Goal: Task Accomplishment & Management: Use online tool/utility

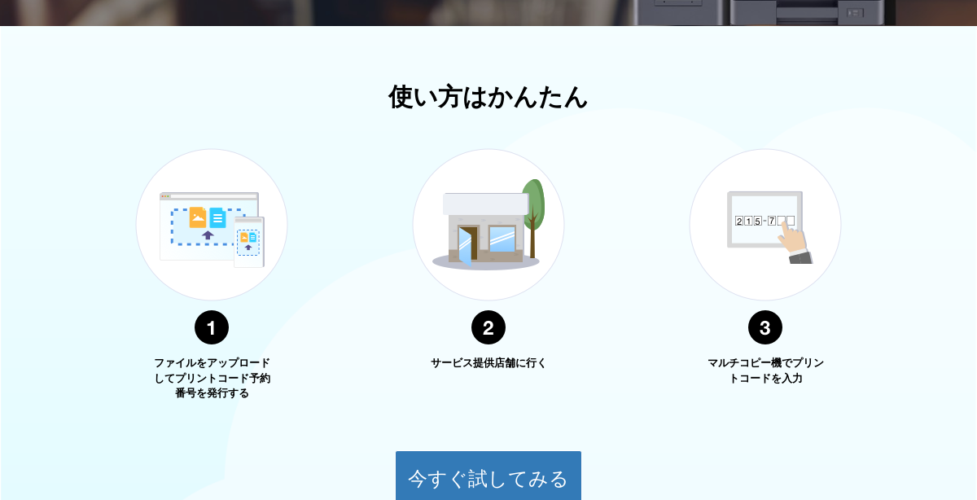
scroll to position [510, 0]
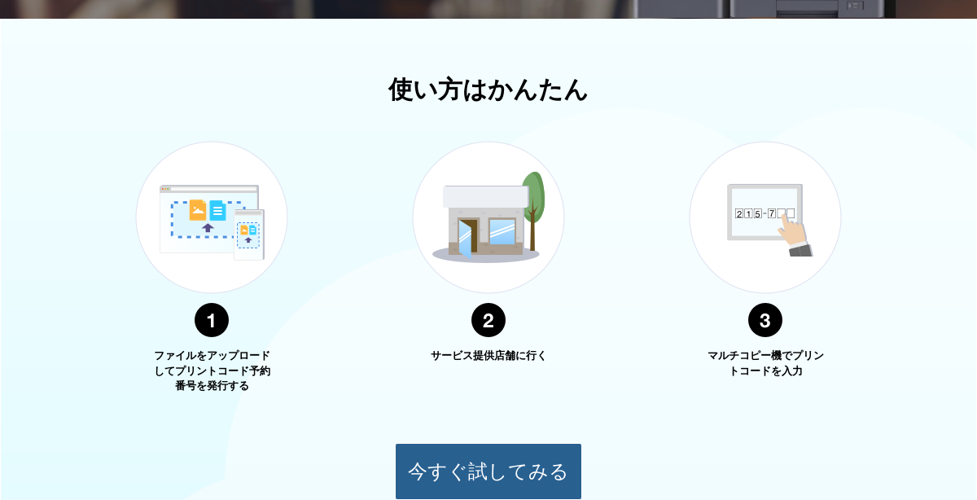
click at [488, 472] on button "今すぐ試してみる" at bounding box center [488, 471] width 187 height 57
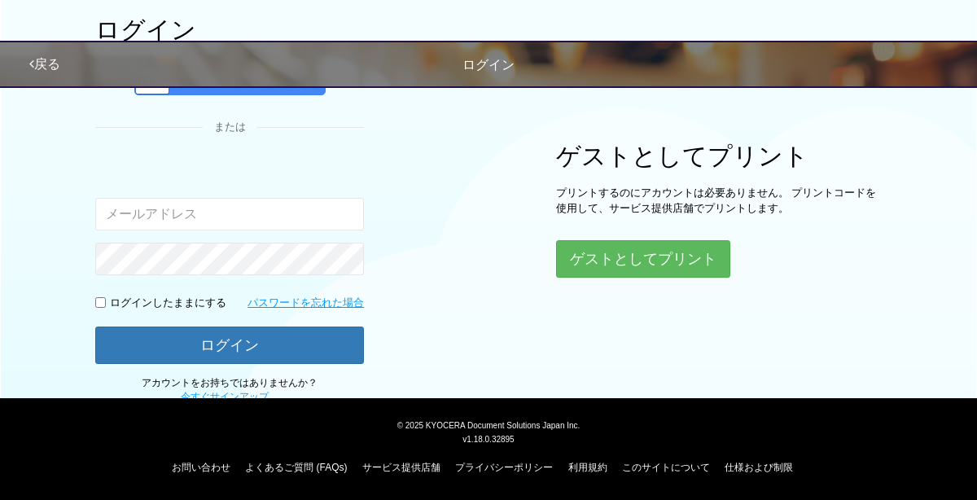
scroll to position [155, 0]
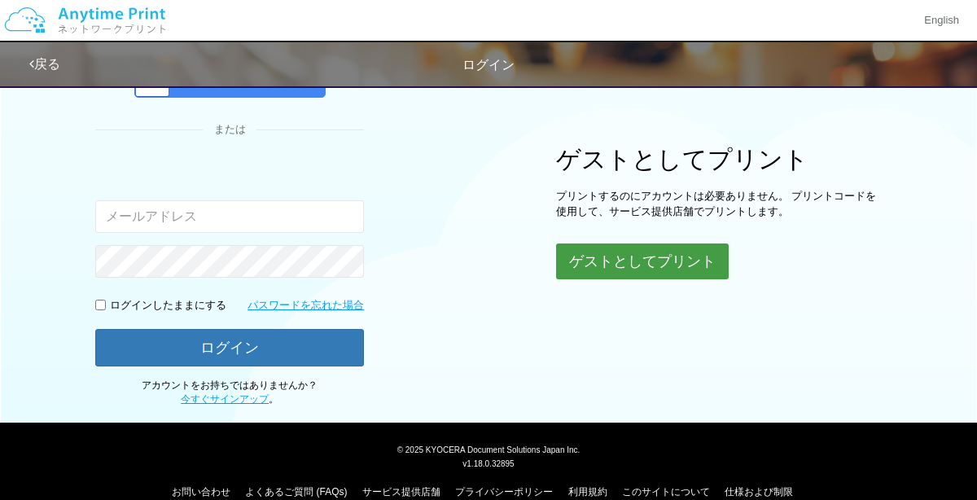
click at [623, 255] on button "ゲストとしてプリント" at bounding box center [642, 261] width 173 height 36
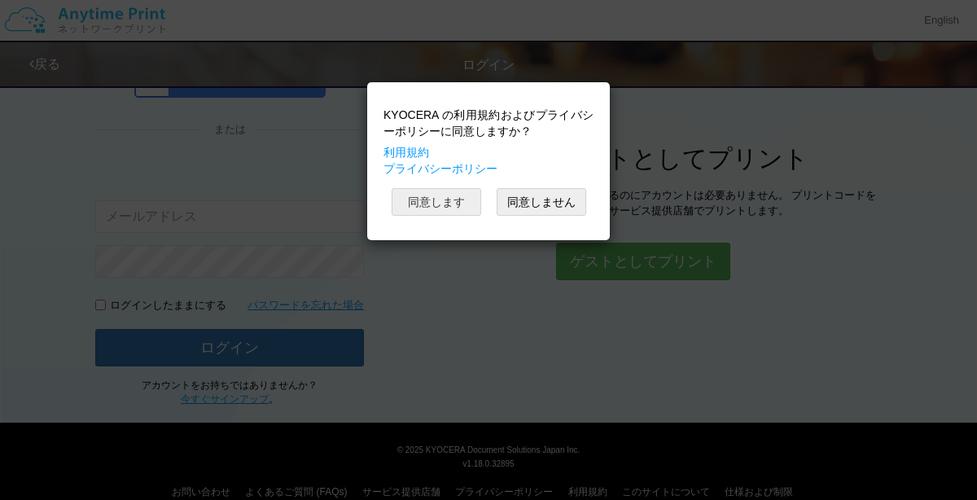
click at [469, 214] on button "同意します" at bounding box center [436, 202] width 90 height 28
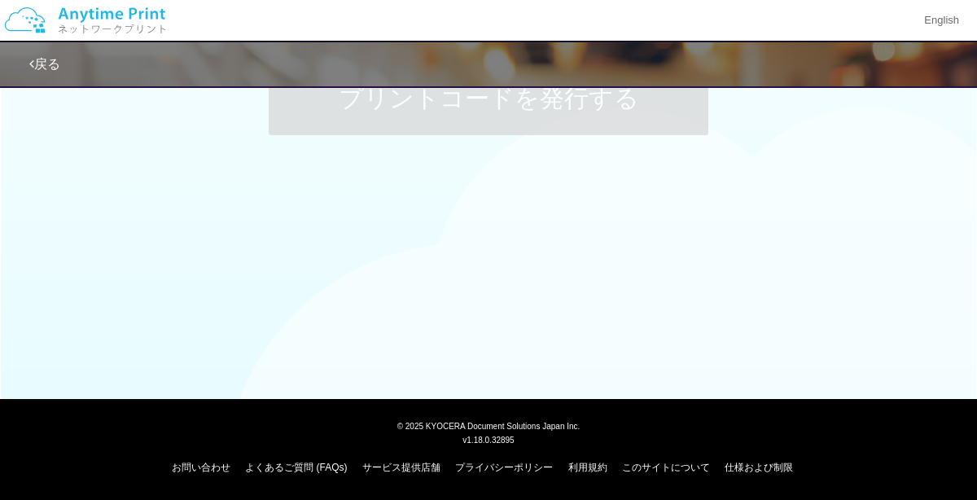
scroll to position [155, 0]
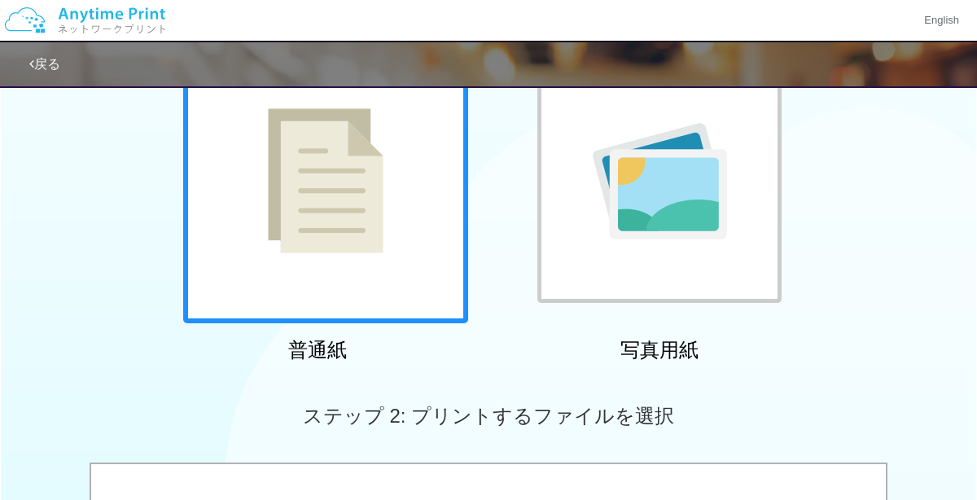
click at [418, 212] on div at bounding box center [325, 180] width 285 height 285
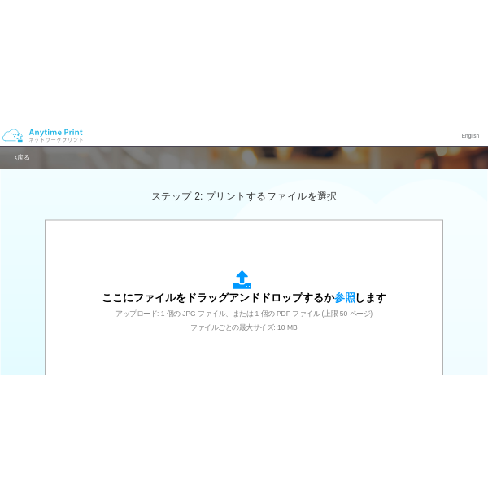
scroll to position [99, 0]
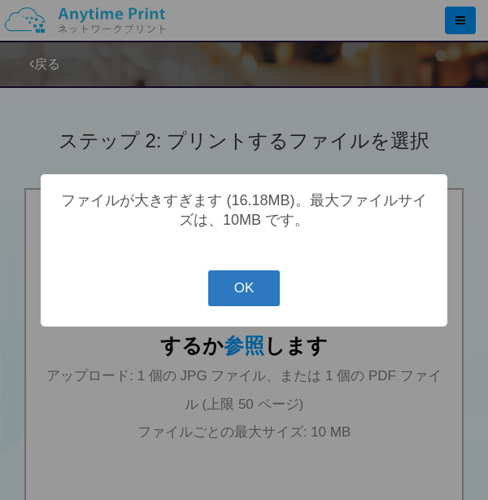
click at [247, 284] on button "OK" at bounding box center [244, 288] width 72 height 36
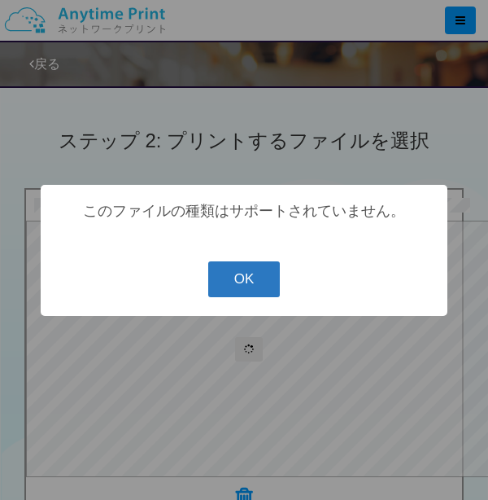
click at [257, 273] on button "OK" at bounding box center [244, 279] width 72 height 36
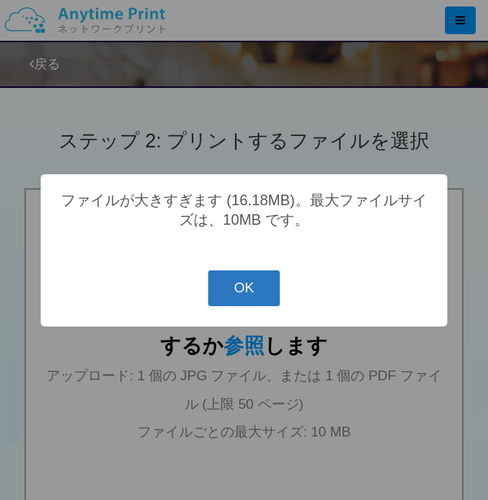
click at [233, 295] on button "OK" at bounding box center [244, 288] width 72 height 36
